Goal: Transaction & Acquisition: Purchase product/service

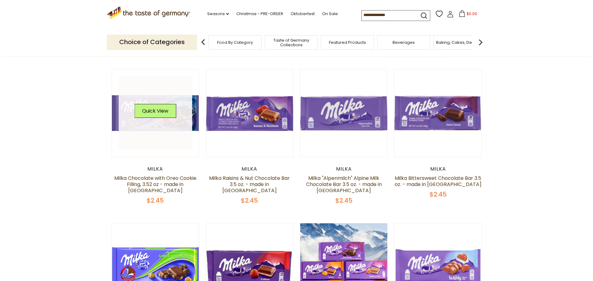
scroll to position [31, 0]
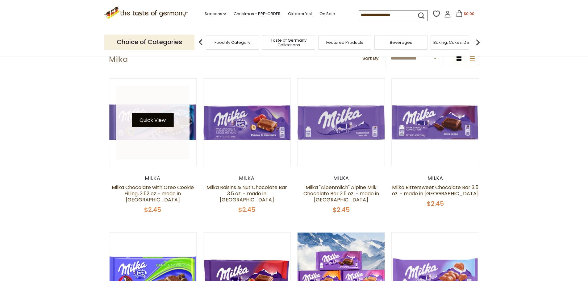
click at [169, 119] on button "Quick View" at bounding box center [153, 120] width 42 height 14
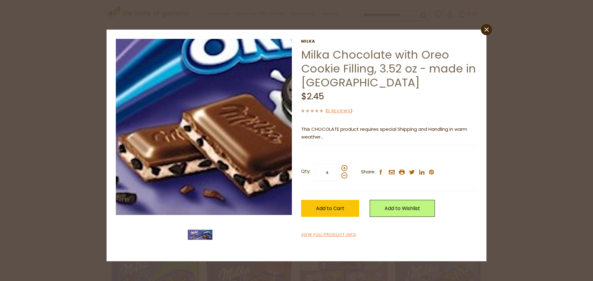
click at [244, 137] on img at bounding box center [204, 127] width 176 height 176
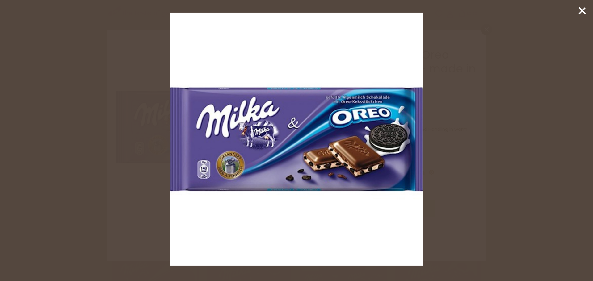
click at [580, 10] on line at bounding box center [582, 11] width 6 height 6
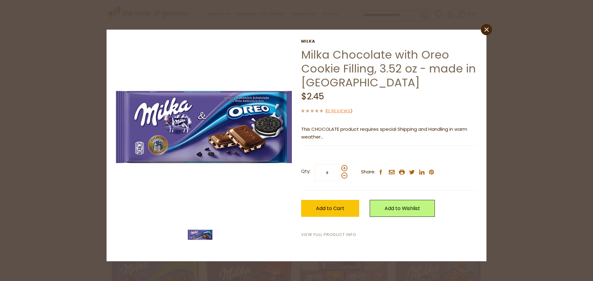
click at [319, 235] on link "View Full Product Info" at bounding box center [328, 235] width 55 height 6
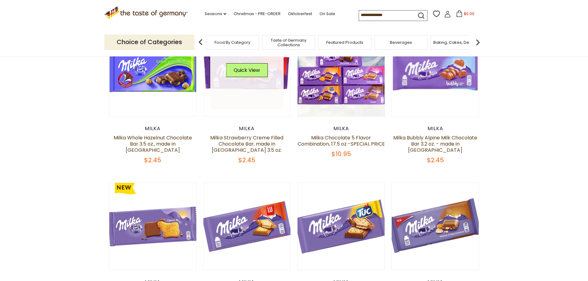
scroll to position [247, 0]
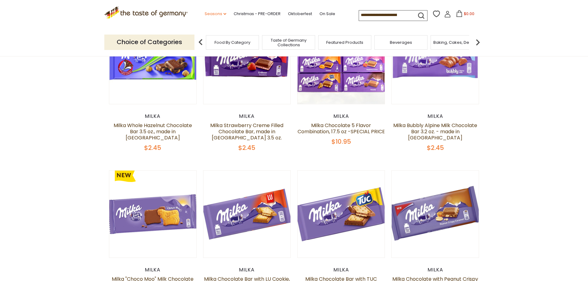
click at [216, 14] on link "Seasons dropdown_arrow" at bounding box center [216, 13] width 22 height 7
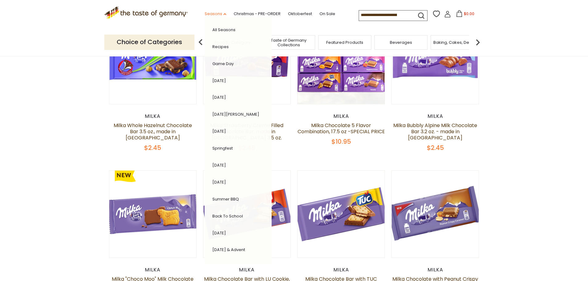
click at [215, 13] on link "Seasons dropdown_arrow" at bounding box center [216, 13] width 22 height 7
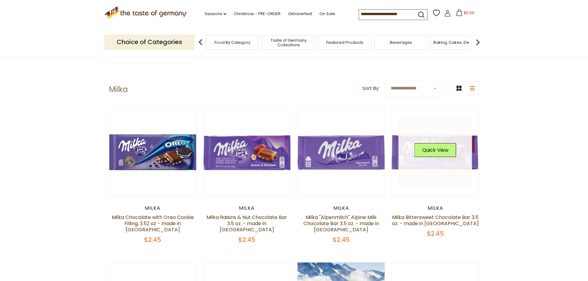
scroll to position [0, 0]
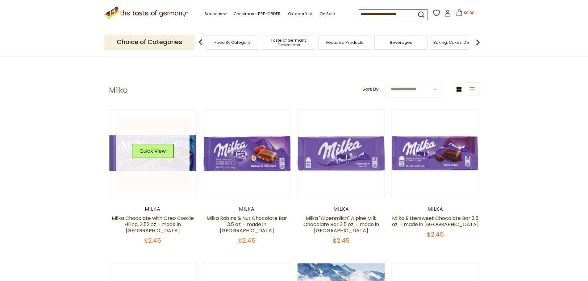
click at [175, 153] on link at bounding box center [152, 153] width 73 height 73
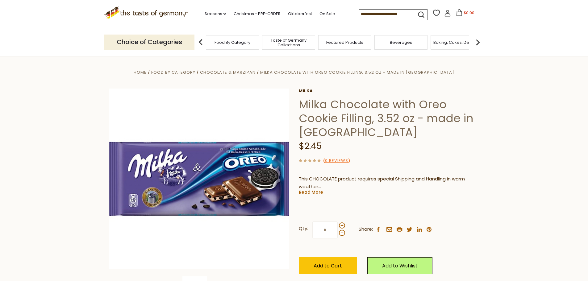
click at [478, 43] on img at bounding box center [478, 42] width 12 height 12
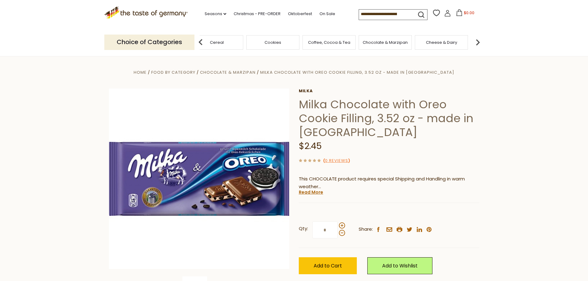
click at [478, 44] on img at bounding box center [478, 42] width 12 height 12
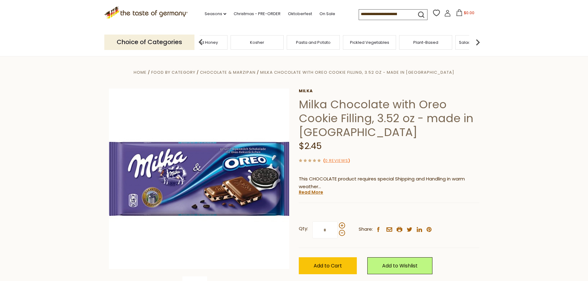
click at [478, 44] on img at bounding box center [478, 42] width 12 height 12
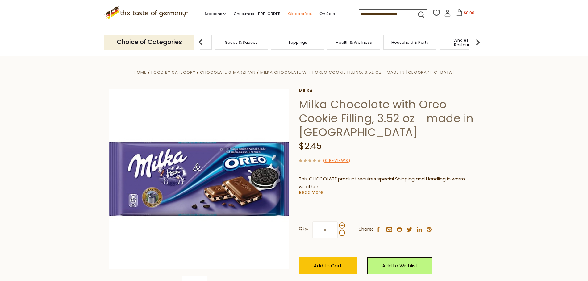
click at [298, 13] on link "Oktoberfest" at bounding box center [300, 13] width 24 height 7
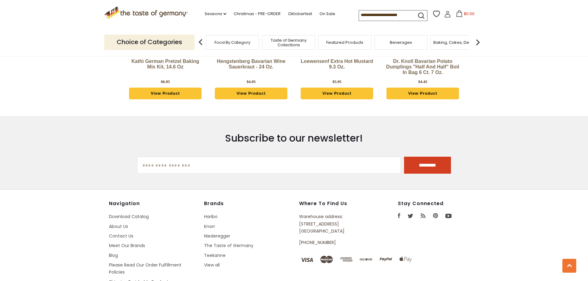
scroll to position [1783, 0]
